Goal: Communication & Community: Answer question/provide support

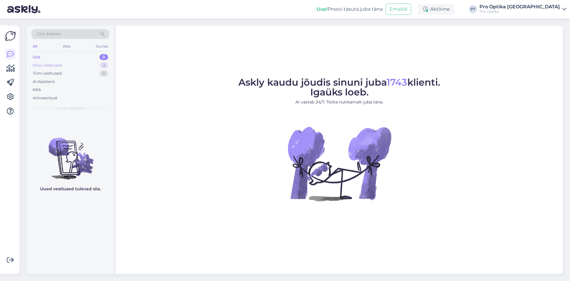
click at [82, 67] on div "Minu vestlused 2" at bounding box center [70, 65] width 78 height 8
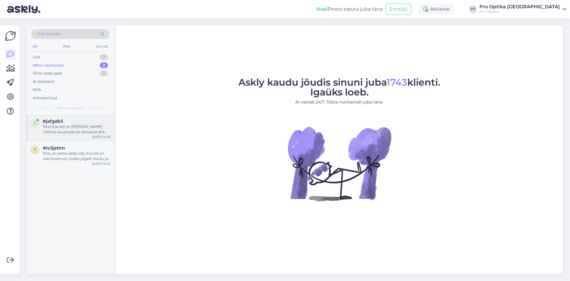
click at [82, 128] on div "Tere! Kas teil on mõnes Tallinna kaupluses ka silmaarst ehk saaks silmade tervi…" at bounding box center [77, 129] width 68 height 11
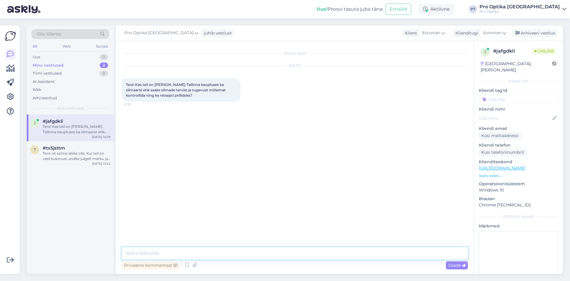
click at [231, 252] on textarea at bounding box center [295, 253] width 346 height 12
click at [370, 252] on textarea at bounding box center [295, 253] width 346 height 12
type textarea "Tere"
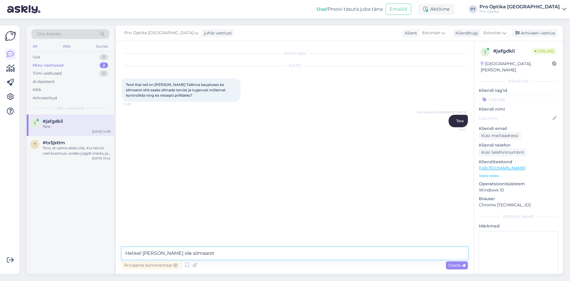
type textarea "Hetkel meil ei ole silmaarsti"
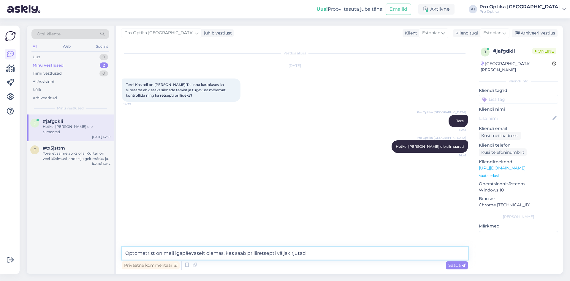
type textarea "Optometrist on meil igapäevaselt olemas, kes saab prilliretsepti väljakirjutada"
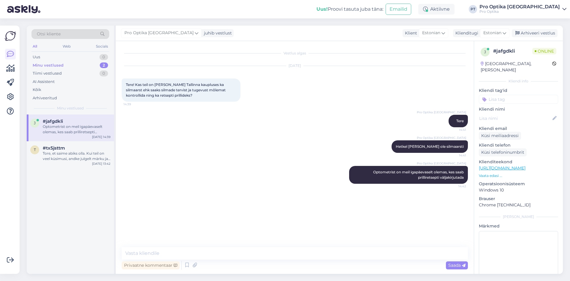
click at [307, 261] on div "Privaatne kommentaar Saada" at bounding box center [295, 264] width 346 height 11
click at [299, 254] on textarea at bounding box center [295, 253] width 346 height 12
click at [388, 218] on div "Vestlus algas Aug 28 2025 Tere! Kas teil on mõnes Tallinna kaupluses ka silmaar…" at bounding box center [297, 144] width 351 height 194
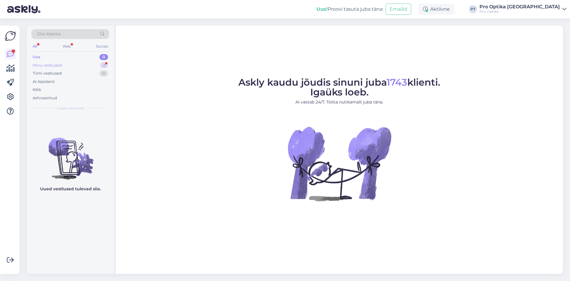
click at [75, 63] on div "Minu vestlused 2" at bounding box center [70, 65] width 78 height 8
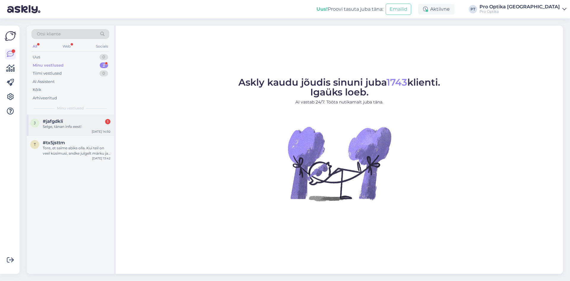
click at [76, 119] on div "#jafgdkli 1" at bounding box center [77, 120] width 68 height 5
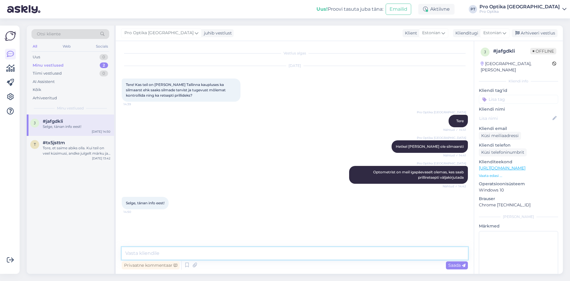
click at [163, 254] on textarea at bounding box center [295, 253] width 346 height 12
click at [186, 265] on icon at bounding box center [186, 264] width 7 height 9
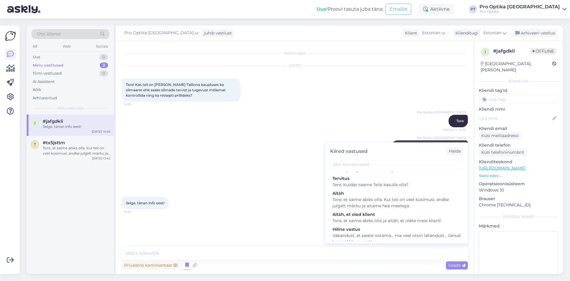
scroll to position [178, 0]
click at [410, 208] on div "Tore, et saime abiks olla. Kui teil on veel küsimusi, andke julgelt märku ja ai…" at bounding box center [396, 202] width 128 height 12
type textarea "Tore, et saime abiks olla. Kui teil on veel küsimusi, andke julgelt märku ja ai…"
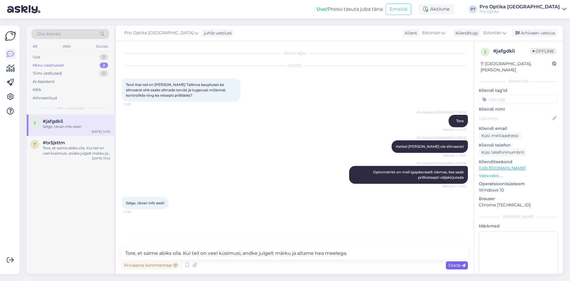
click at [455, 264] on span "Saada" at bounding box center [456, 264] width 17 height 5
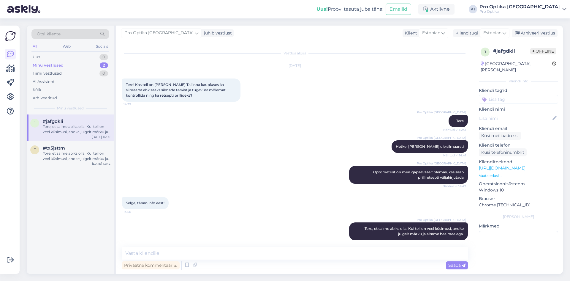
scroll to position [5, 0]
